Goal: Use online tool/utility

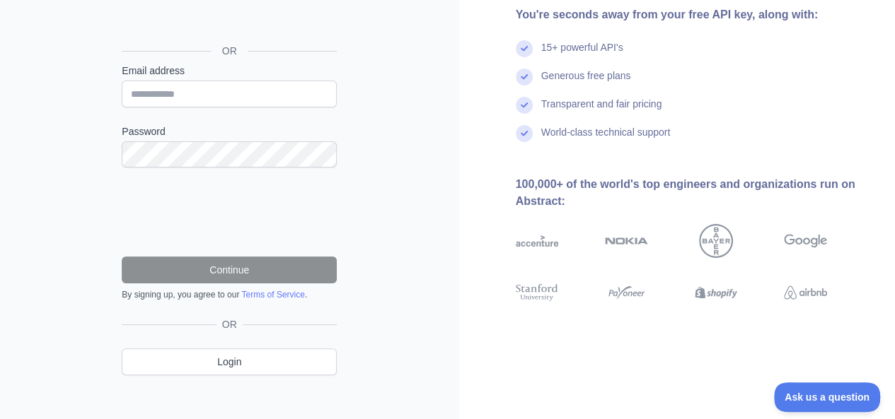
scroll to position [158, 0]
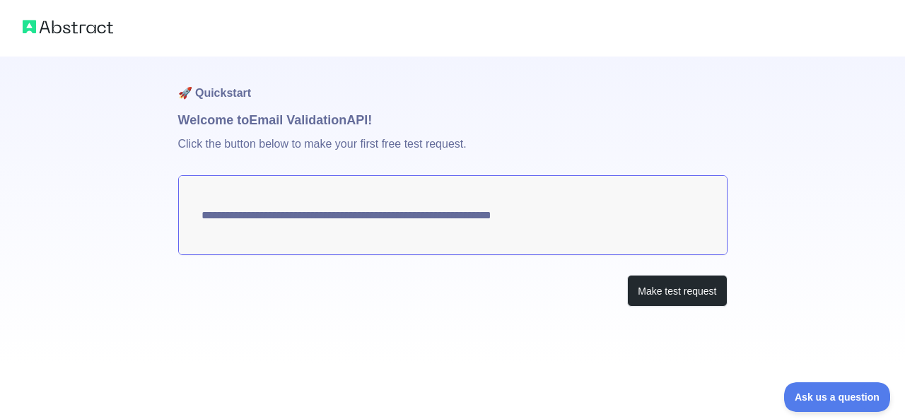
click at [483, 209] on textarea "**********" at bounding box center [453, 215] width 550 height 80
click at [664, 282] on button "Make test request" at bounding box center [677, 291] width 100 height 32
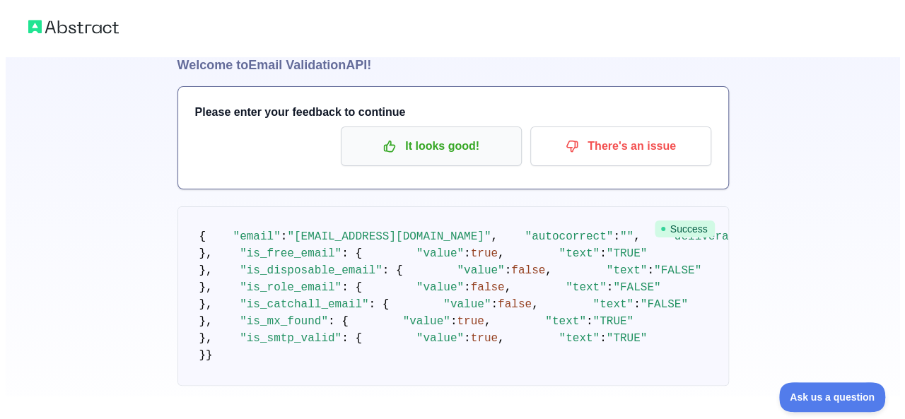
scroll to position [71, 0]
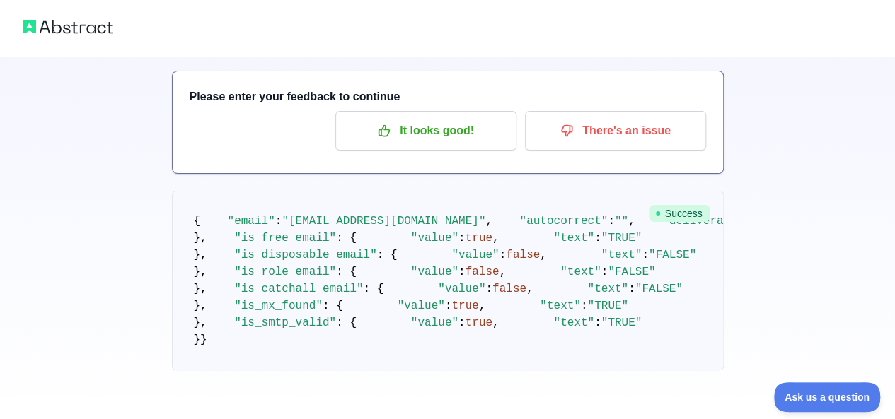
click at [91, 41] on div at bounding box center [447, 28] width 895 height 57
click at [90, 32] on img at bounding box center [68, 27] width 91 height 20
click at [34, 30] on img at bounding box center [68, 27] width 91 height 20
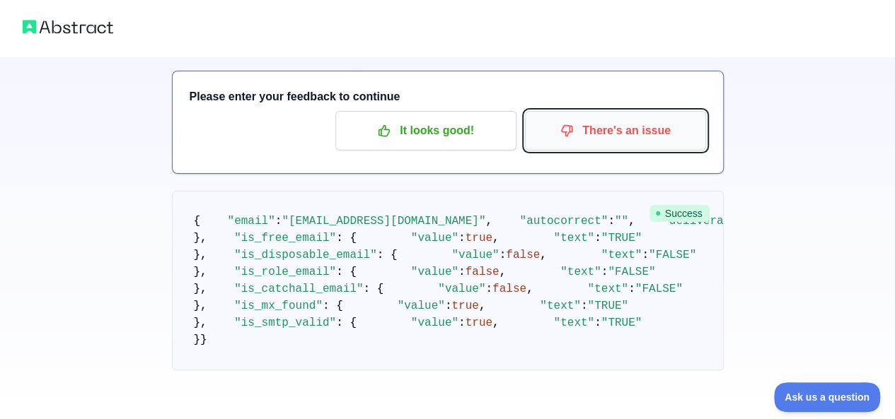
click at [561, 130] on p "There's an issue" at bounding box center [615, 131] width 160 height 24
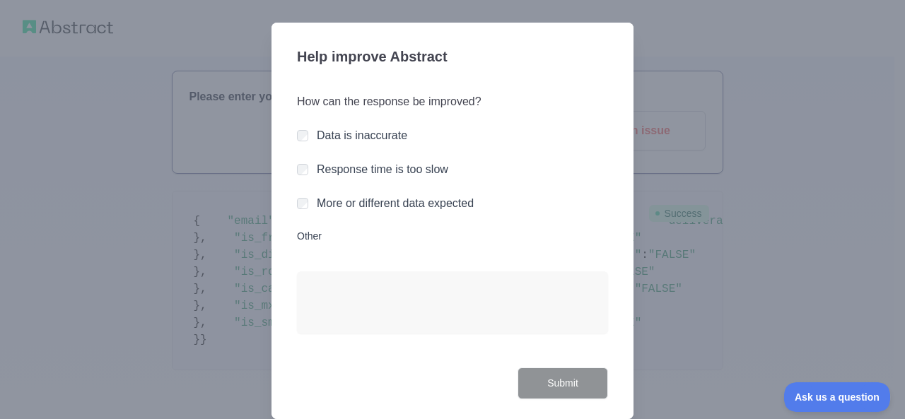
click at [674, 128] on div at bounding box center [452, 209] width 905 height 419
click at [686, 311] on div at bounding box center [452, 209] width 905 height 419
click at [170, 113] on div at bounding box center [452, 209] width 905 height 419
